Goal: Transaction & Acquisition: Obtain resource

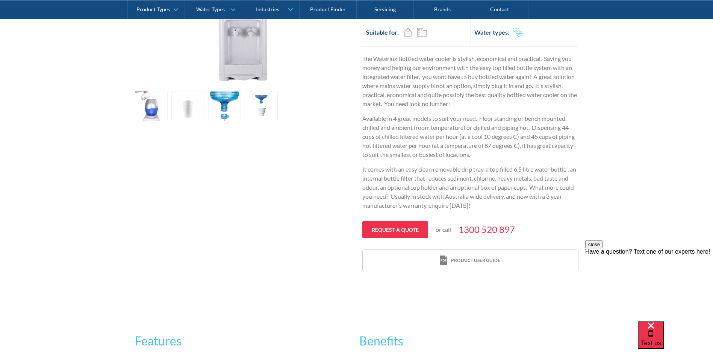
scroll to position [133, 0]
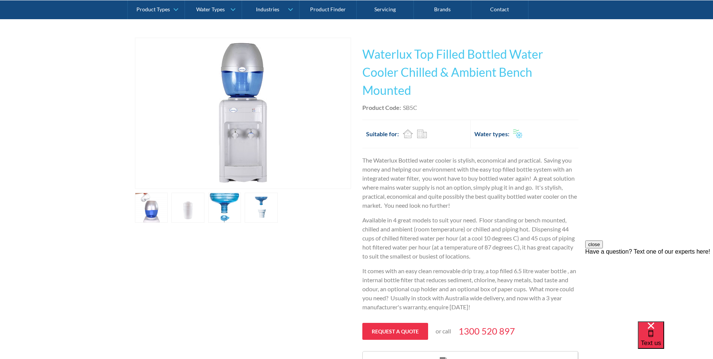
click at [143, 212] on link "open lightbox" at bounding box center [151, 207] width 33 height 30
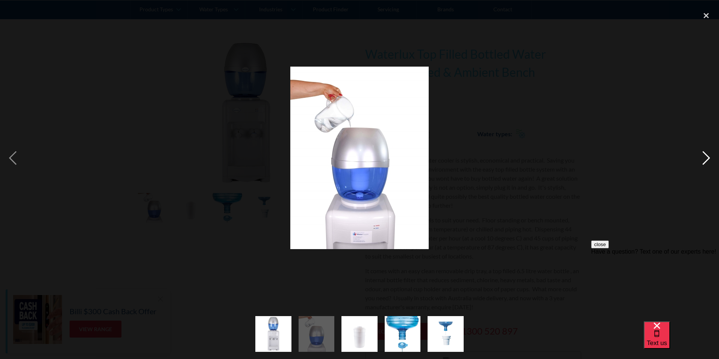
click at [704, 156] on div "next image" at bounding box center [706, 157] width 26 height 301
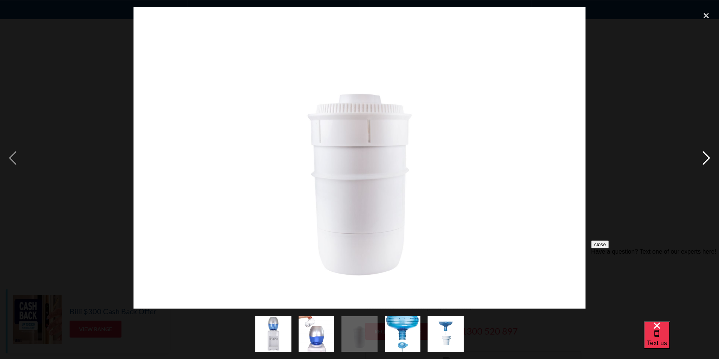
click at [704, 156] on div "next image" at bounding box center [706, 157] width 26 height 301
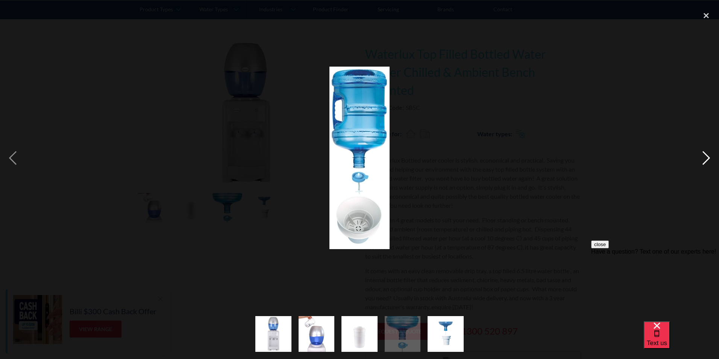
click at [704, 156] on div "next image" at bounding box center [706, 157] width 26 height 301
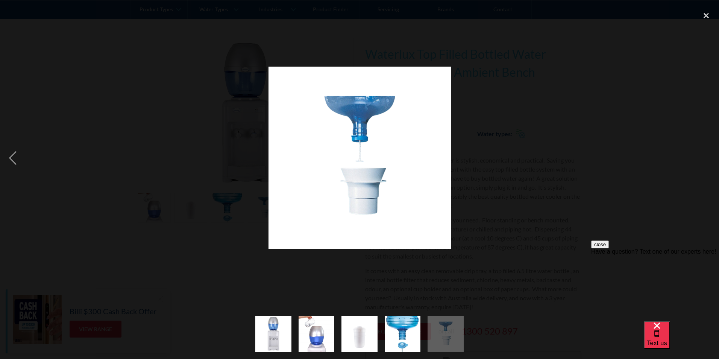
click at [704, 156] on div "next image" at bounding box center [706, 157] width 26 height 301
click at [706, 17] on div "close lightbox" at bounding box center [706, 15] width 26 height 17
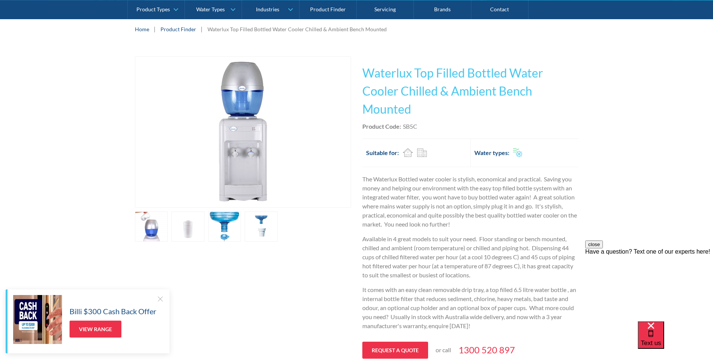
scroll to position [171, 0]
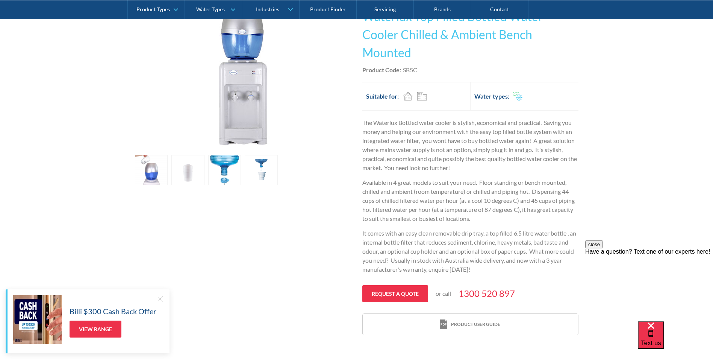
click at [147, 163] on link "open lightbox" at bounding box center [151, 170] width 33 height 30
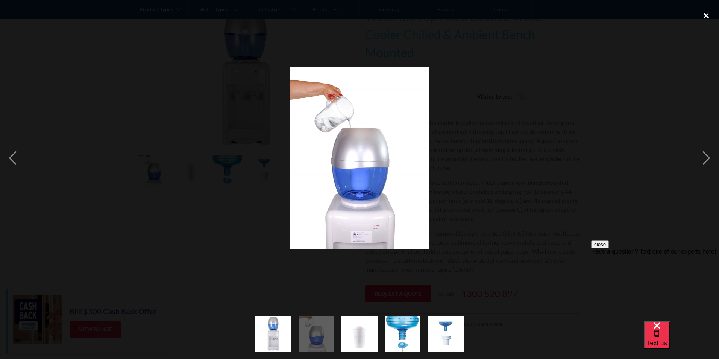
click at [707, 16] on div "close lightbox" at bounding box center [706, 15] width 26 height 17
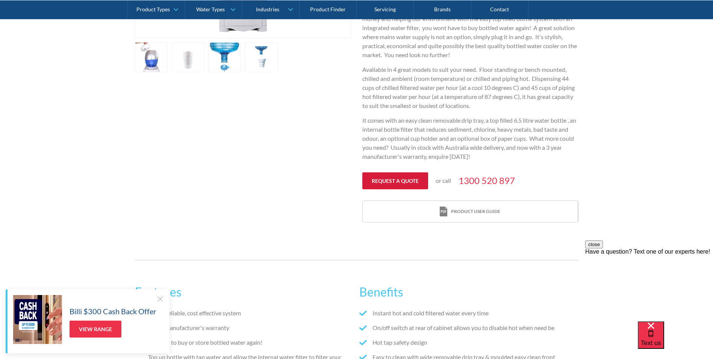
click at [383, 181] on link "Request a quote" at bounding box center [395, 180] width 66 height 17
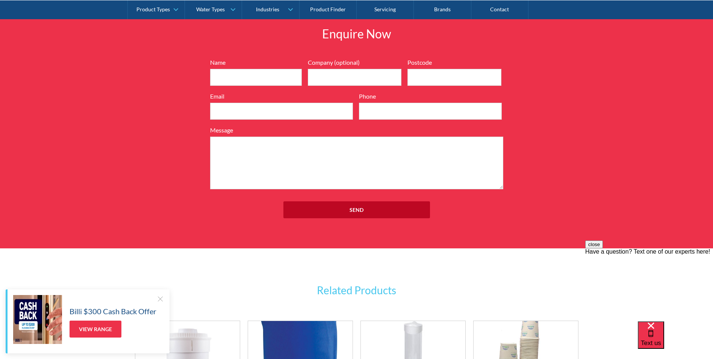
scroll to position [960, 0]
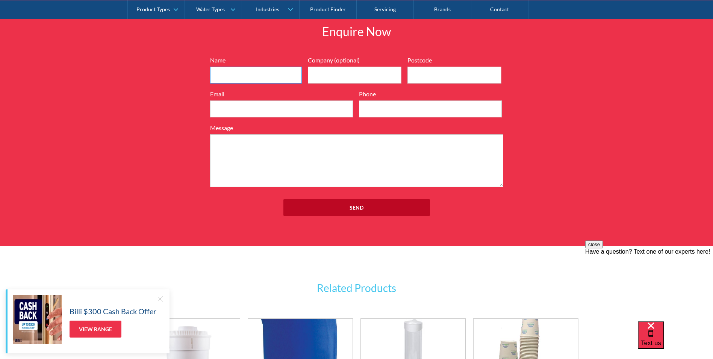
click at [234, 69] on input "Name" at bounding box center [256, 75] width 92 height 17
type input "[PERSON_NAME]"
type input "[GEOGRAPHIC_DATA]"
type input "4551"
type input "[EMAIL_ADDRESS][DOMAIN_NAME]"
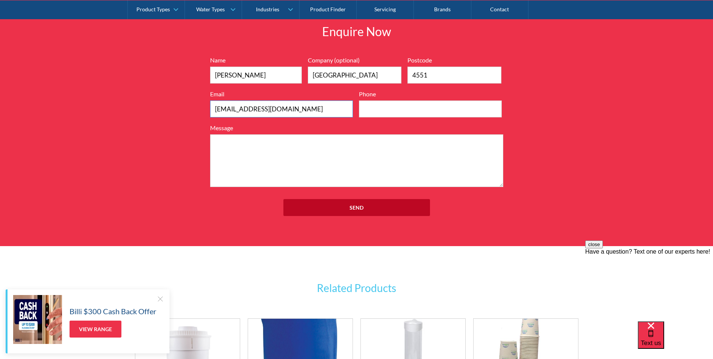
type input "0474933211"
click at [262, 151] on textarea "Message" at bounding box center [356, 160] width 293 height 53
click at [304, 152] on textarea "HI, Can we get a price on this. Can this go in a commecial dishwasher." at bounding box center [356, 160] width 293 height 53
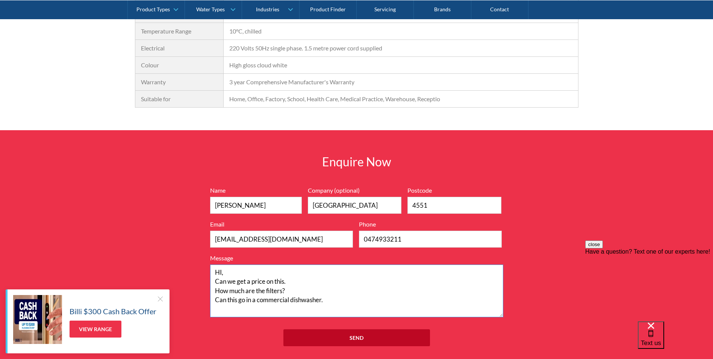
scroll to position [885, 0]
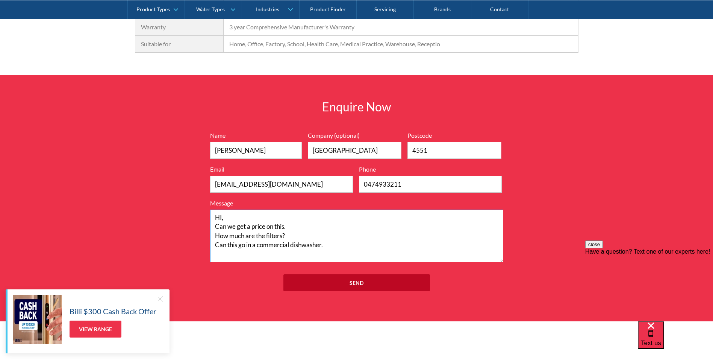
click at [291, 235] on textarea "HI, Can we get a price on this. How much are the filters? Can this go in a comm…" at bounding box center [356, 235] width 293 height 53
click at [358, 235] on textarea "HI, Can we get a price on this. How much are the filters? Do you have to have a…" at bounding box center [356, 235] width 293 height 53
click at [316, 246] on textarea "HI, Can we get a price on this. How much are the filters? Do you have to have a…" at bounding box center [356, 235] width 293 height 53
click at [335, 253] on textarea "HI, Can we get a price on this. How much are the filters? Do you have to have a…" at bounding box center [356, 235] width 293 height 53
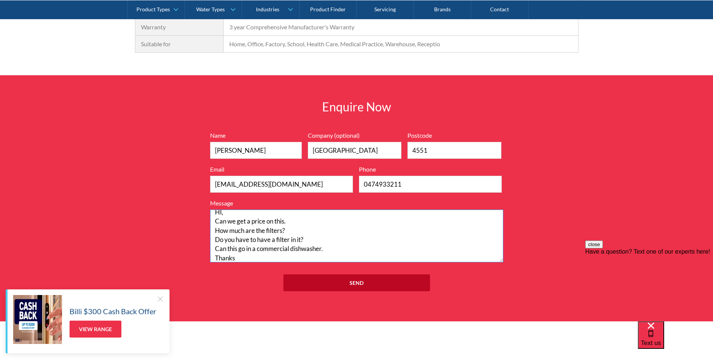
click at [338, 250] on textarea "HI, Can we get a price on this. How much are the filters? Do you have to have a…" at bounding box center [356, 235] width 293 height 53
click at [221, 212] on textarea "HI, Can we get a price on this. How much are the filters? Do you have to have a…" at bounding box center [356, 235] width 293 height 53
click at [312, 221] on textarea "Hi, Can we get a price on this. How much are the filters? Do you have to have a…" at bounding box center [356, 235] width 293 height 53
click at [306, 230] on textarea "Hi, Can we get a price on this. How much are the filters? Do you have to have a…" at bounding box center [356, 235] width 293 height 53
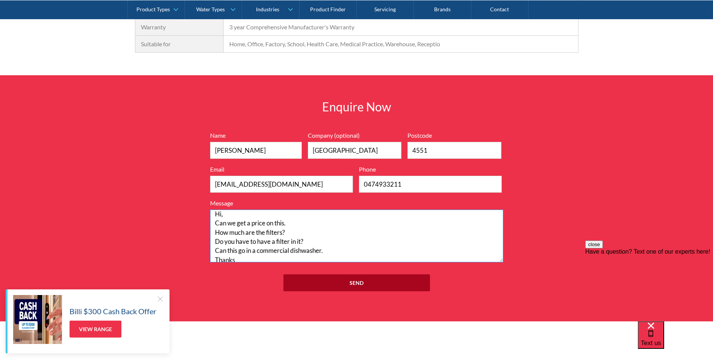
type textarea "Hi, Can we get a price on this. How much are the filters? Do you have to have a…"
click at [341, 282] on input "Send" at bounding box center [356, 282] width 147 height 17
